Goal: Communication & Community: Answer question/provide support

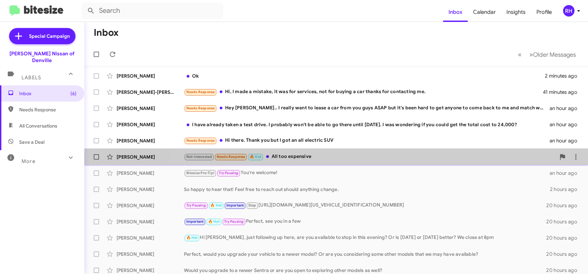
click at [358, 157] on div "Not-Interested Needs Response 🔥 Hot All too expensive" at bounding box center [370, 157] width 372 height 8
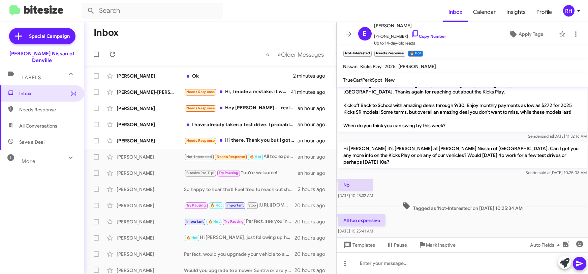
scroll to position [41, 0]
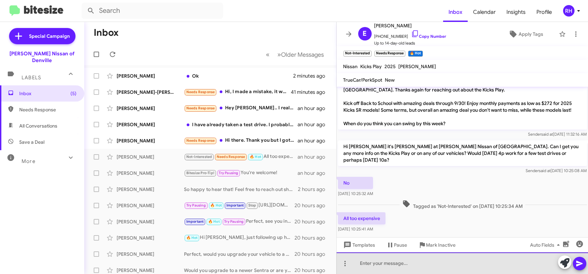
click at [406, 268] on div at bounding box center [463, 263] width 252 height 22
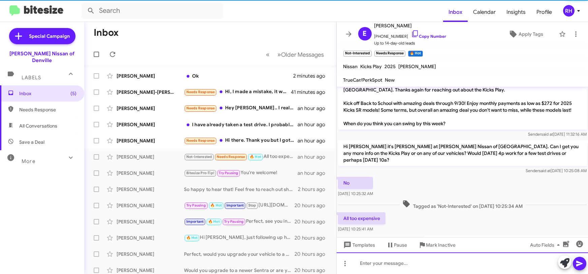
scroll to position [0, 0]
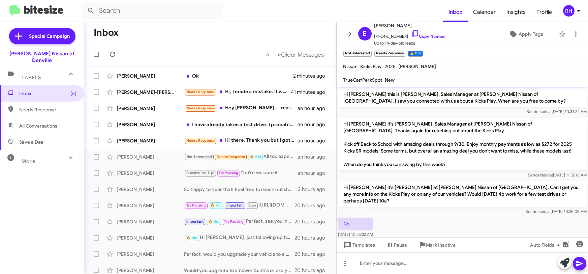
click at [353, 33] on span at bounding box center [348, 34] width 13 height 8
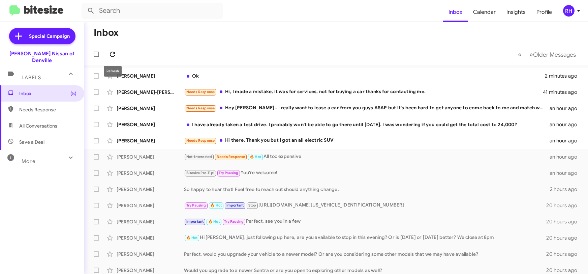
click at [113, 53] on icon at bounding box center [113, 54] width 8 height 8
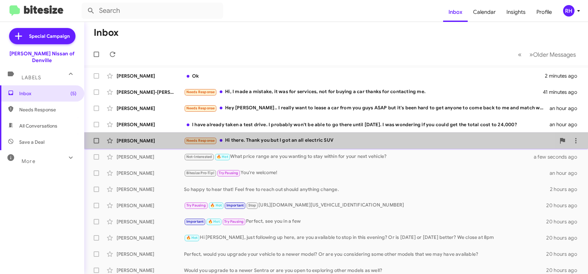
click at [315, 142] on div "Needs Response Hi there. Thank you but I got an all electric SUV" at bounding box center [370, 140] width 372 height 8
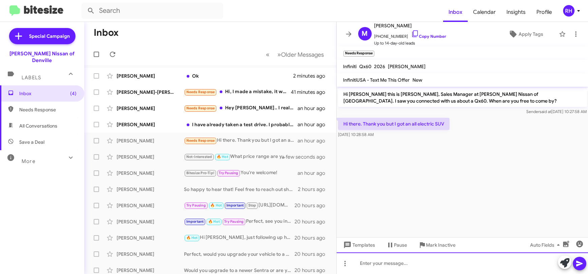
click at [370, 264] on div at bounding box center [463, 263] width 252 height 22
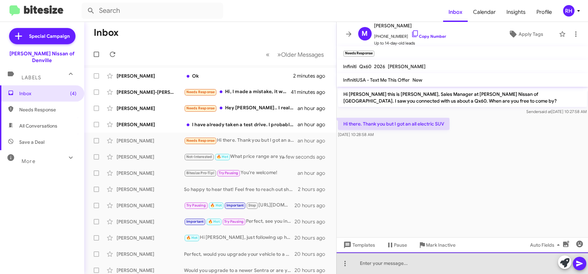
paste div
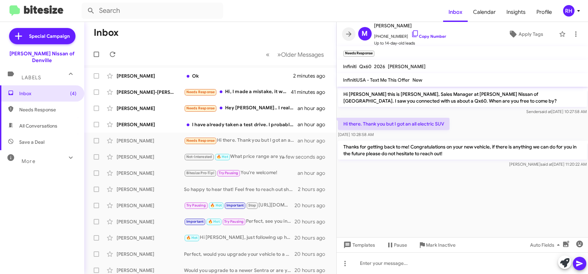
click at [350, 35] on icon at bounding box center [349, 34] width 8 height 8
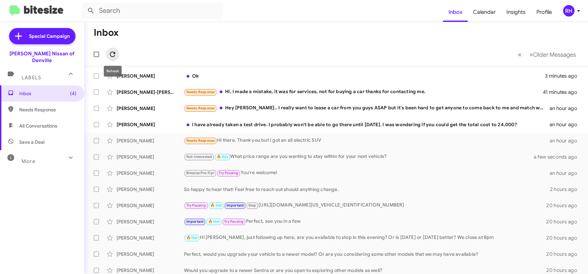
click at [112, 54] on icon at bounding box center [113, 54] width 8 height 8
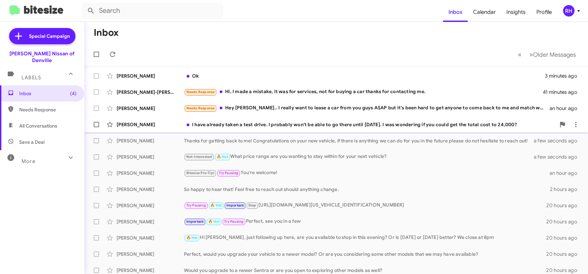
click at [313, 127] on div "I have already taken a test drive. I probably won't be able to go there until […" at bounding box center [370, 124] width 372 height 7
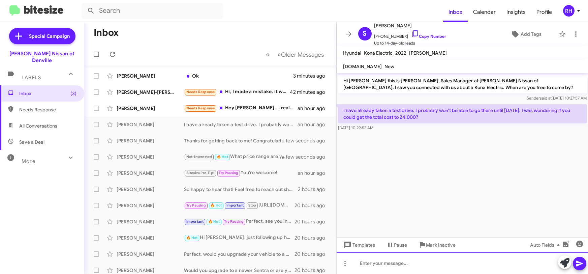
click at [376, 261] on div at bounding box center [463, 263] width 252 height 22
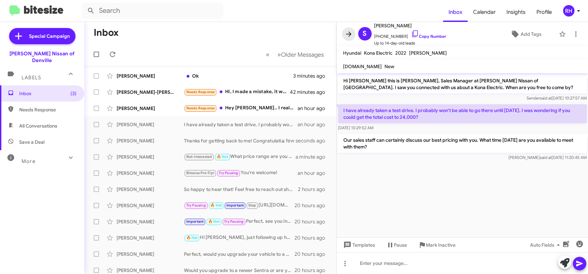
click at [350, 33] on icon at bounding box center [349, 34] width 8 height 8
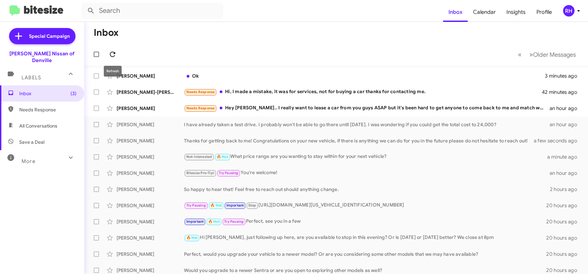
click at [110, 54] on icon at bounding box center [112, 54] width 5 height 5
click at [335, 106] on div "Needs Response Hey [PERSON_NAME].. I really want to lease a car from you guys A…" at bounding box center [370, 108] width 372 height 8
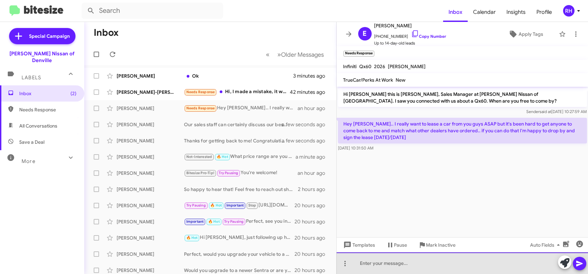
click at [378, 265] on div at bounding box center [463, 263] width 252 height 22
click at [432, 266] on div at bounding box center [463, 263] width 252 height 22
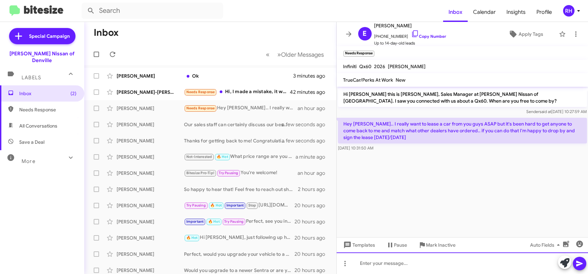
paste div
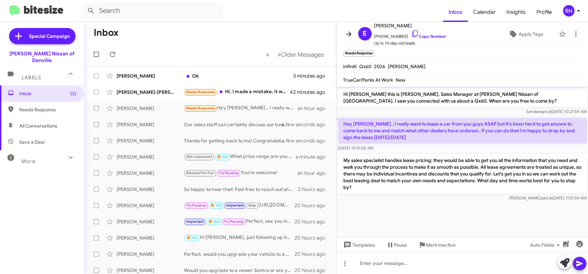
click at [348, 35] on icon at bounding box center [349, 34] width 8 height 8
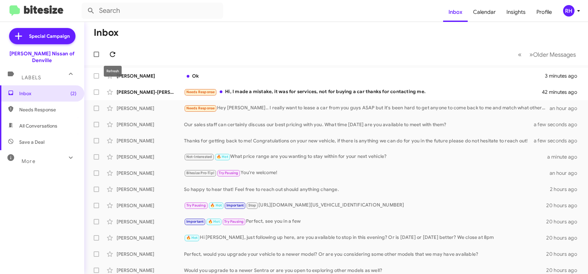
click at [113, 51] on icon at bounding box center [113, 54] width 8 height 8
click at [395, 93] on div "Needs Response Hi, I made a mistake, it was for services, not for buying a car …" at bounding box center [370, 92] width 372 height 8
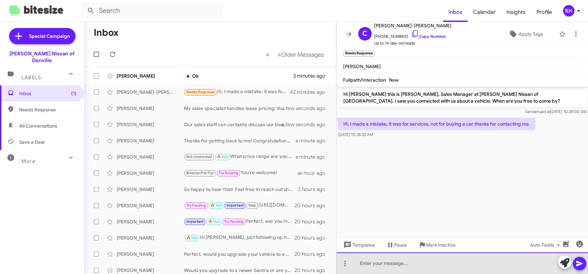
click at [386, 265] on div at bounding box center [463, 263] width 252 height 22
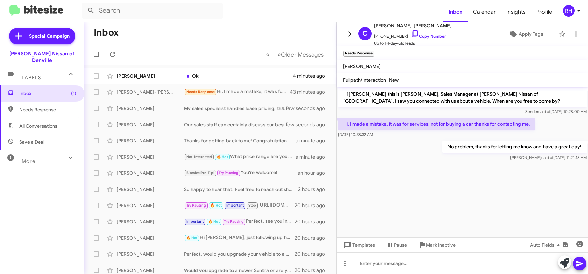
click at [349, 35] on icon at bounding box center [349, 34] width 8 height 8
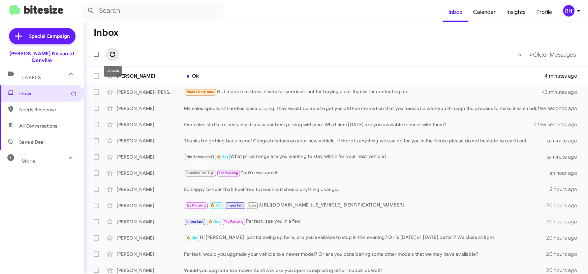
click at [112, 55] on icon at bounding box center [113, 54] width 8 height 8
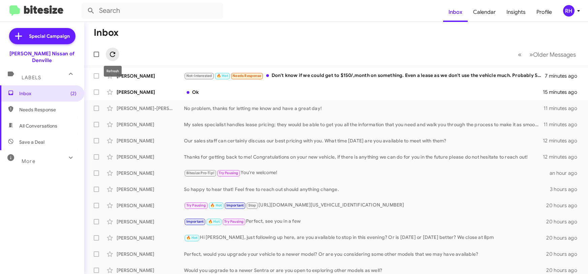
click at [112, 53] on icon at bounding box center [113, 54] width 8 height 8
click at [315, 93] on div "Ok" at bounding box center [370, 92] width 372 height 7
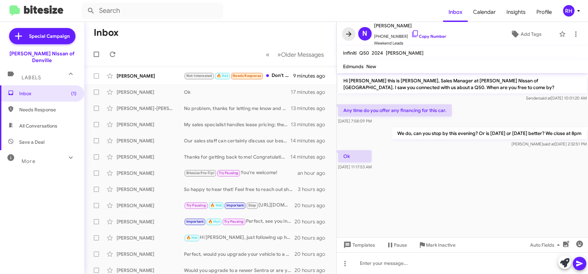
click at [350, 33] on icon at bounding box center [348, 33] width 5 height 5
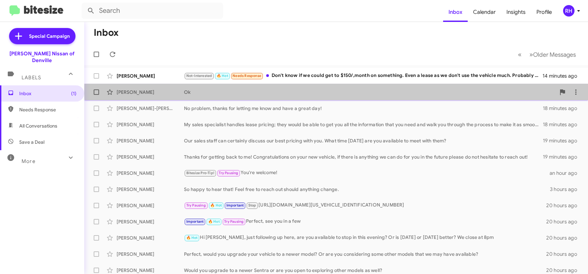
click at [381, 90] on div "Ok" at bounding box center [370, 92] width 372 height 7
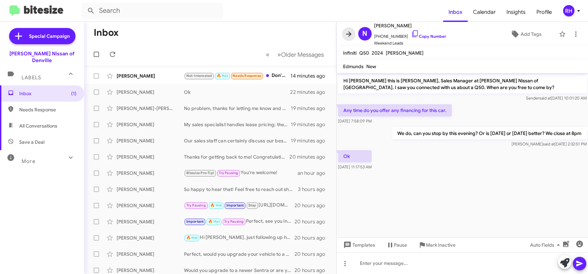
click at [347, 35] on icon at bounding box center [349, 34] width 8 height 8
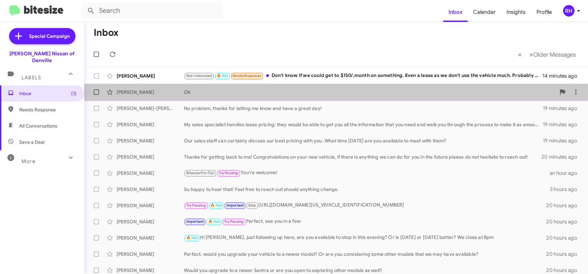
click at [270, 94] on div "Ok" at bounding box center [370, 92] width 372 height 7
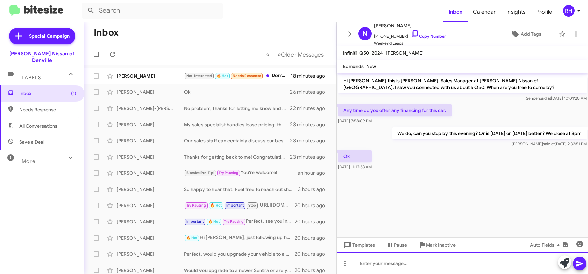
click at [367, 261] on div at bounding box center [463, 263] width 252 height 22
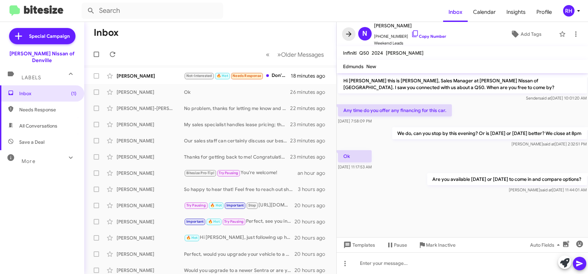
click at [350, 34] on icon at bounding box center [348, 33] width 5 height 5
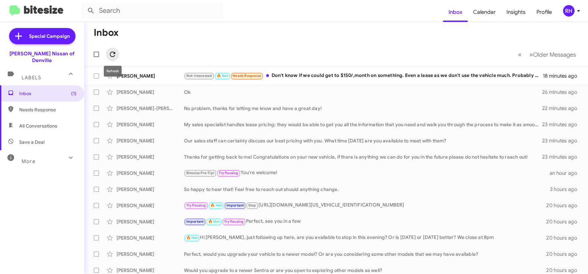
click at [112, 54] on icon at bounding box center [113, 54] width 8 height 8
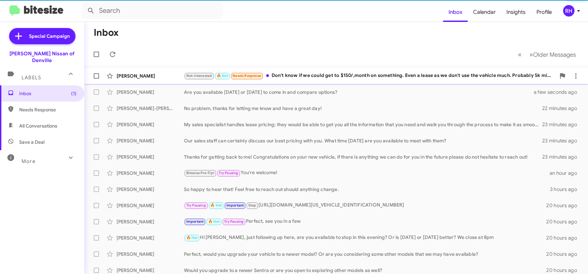
click at [342, 73] on div "Not-Interested 🔥 Hot Needs Response Don't know if we could get to $150/,month o…" at bounding box center [370, 76] width 372 height 8
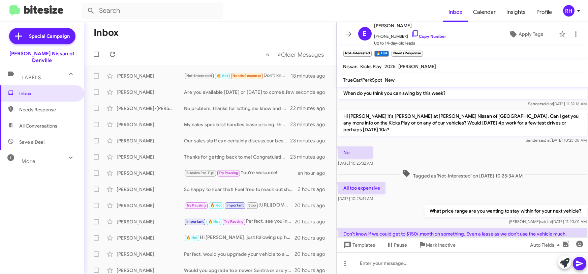
scroll to position [97, 0]
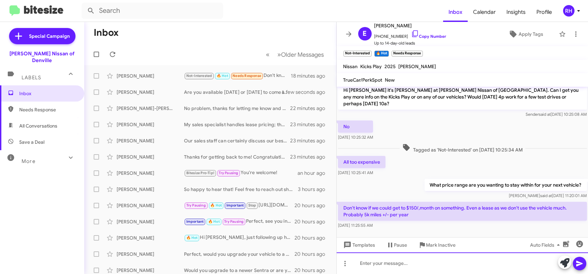
click at [379, 264] on div at bounding box center [463, 263] width 252 height 22
click at [385, 264] on div at bounding box center [463, 263] width 252 height 22
paste div
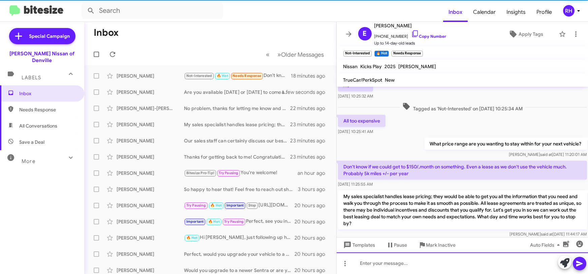
scroll to position [148, 0]
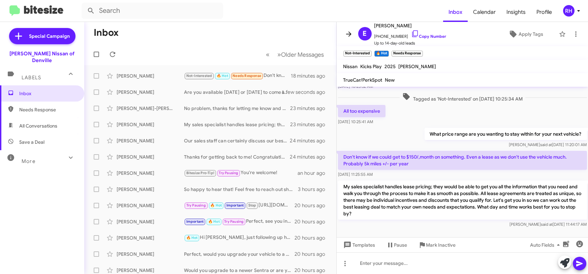
click at [350, 35] on icon at bounding box center [349, 34] width 8 height 8
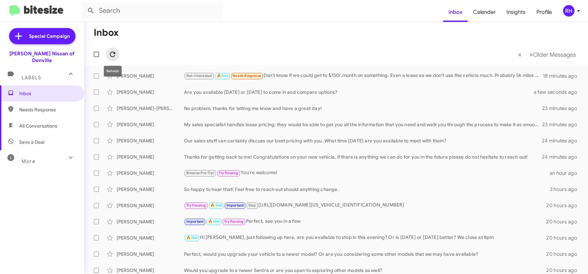
click at [115, 55] on icon at bounding box center [113, 54] width 8 height 8
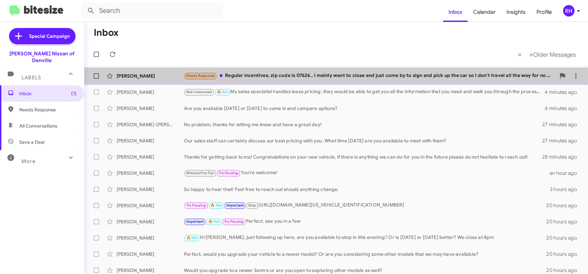
click at [295, 76] on div "Needs Response Regular incentives, zip code is 07626.. I mainly want to close a…" at bounding box center [370, 76] width 372 height 8
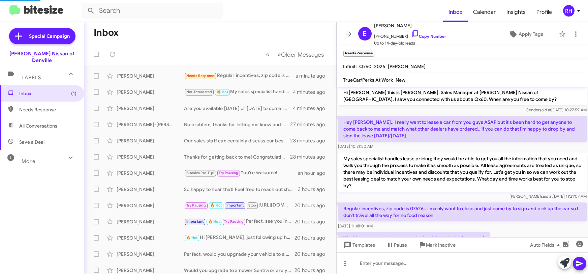
scroll to position [26, 0]
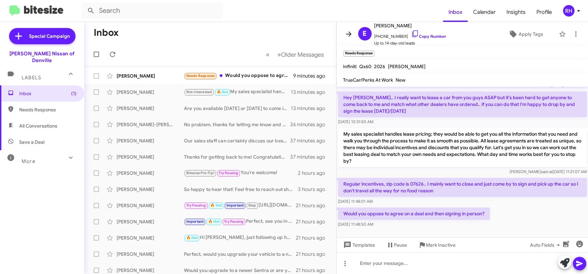
click at [349, 35] on icon at bounding box center [348, 33] width 5 height 5
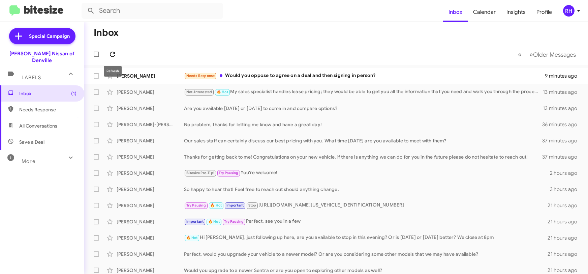
click at [114, 54] on icon at bounding box center [113, 54] width 8 height 8
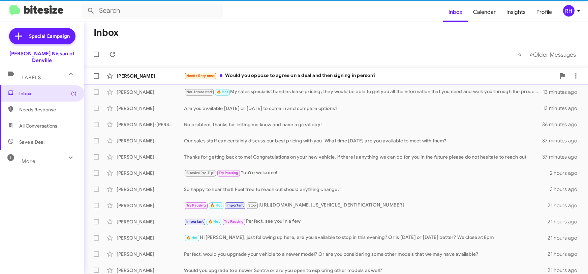
click at [305, 72] on div "Needs Response Would you oppose to agree on a deal and then signing in person?" at bounding box center [370, 76] width 372 height 8
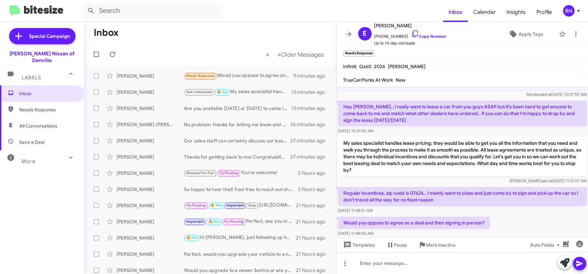
scroll to position [26, 0]
